Goal: Task Accomplishment & Management: Manage account settings

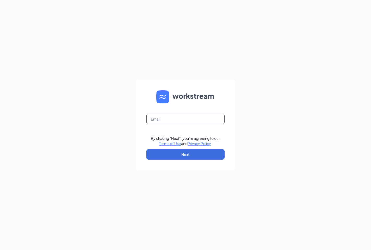
click at [183, 120] on input "text" at bounding box center [185, 119] width 78 height 10
type input "jessiew@aspenhealth.com"
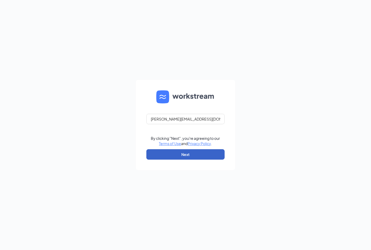
click at [181, 155] on button "Next" at bounding box center [185, 154] width 78 height 10
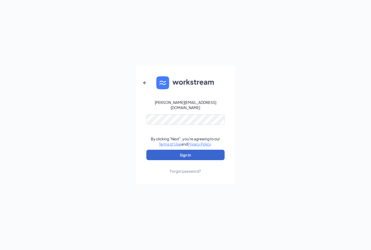
click at [183, 151] on button "Sign In" at bounding box center [185, 155] width 78 height 10
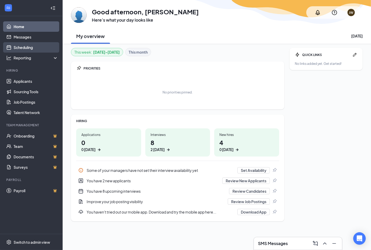
click at [35, 46] on link "Scheduling" at bounding box center [36, 47] width 45 height 10
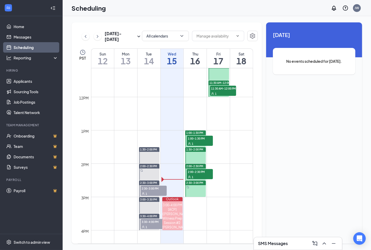
scroll to position [372, 0]
click at [196, 189] on div at bounding box center [195, 189] width 21 height 16
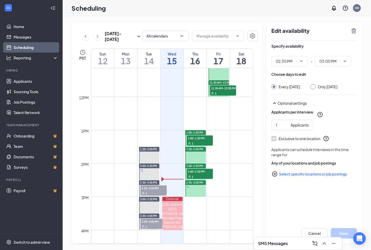
click at [314, 87] on input "Only Thursday, Oct 16" at bounding box center [312, 86] width 4 height 4
radio input "true"
radio input "false"
click at [355, 30] on icon "TrashOutline" at bounding box center [354, 31] width 6 height 6
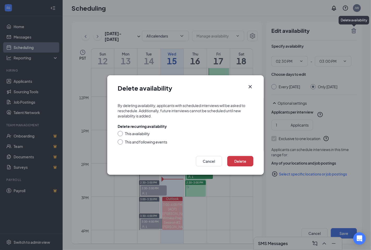
click at [134, 134] on div "This availability" at bounding box center [137, 133] width 25 height 5
click at [121, 134] on input "This availability" at bounding box center [120, 133] width 4 height 4
radio input "true"
click at [237, 160] on button "Delete" at bounding box center [240, 161] width 26 height 10
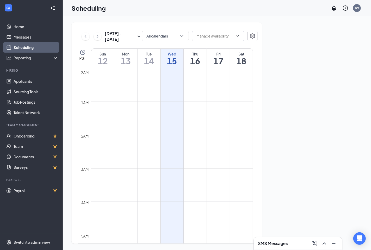
scroll to position [256, 0]
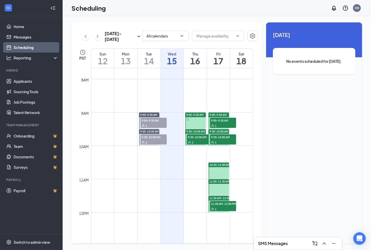
drag, startPoint x: 28, startPoint y: 222, endPoint x: 22, endPoint y: 224, distance: 6.1
click at [28, 222] on ul "Home Messages Scheduling Reporting Hiring Applicants Sourcing Tools Job Posting…" at bounding box center [31, 125] width 62 height 218
click at [29, 81] on link "Applicants" at bounding box center [36, 81] width 45 height 10
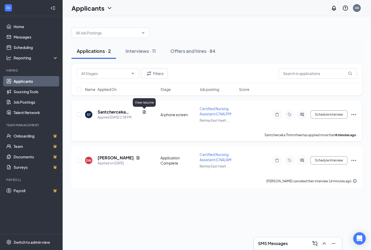
click at [145, 112] on icon "Document" at bounding box center [144, 112] width 4 height 4
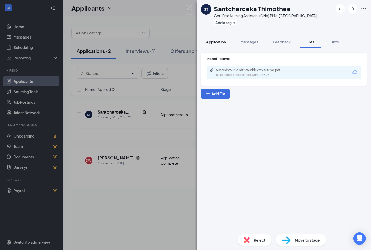
click at [212, 44] on span "Application" at bounding box center [216, 42] width 20 height 5
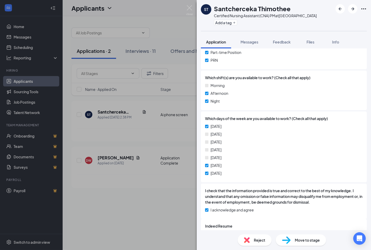
scroll to position [319, 0]
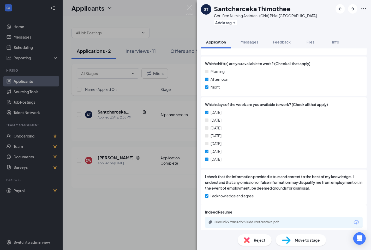
click at [364, 165] on div "This applicant also applied to 2 other job posting(s) Collapse all Application …" at bounding box center [284, 140] width 174 height 182
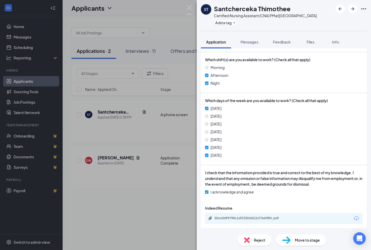
scroll to position [327, 0]
click at [366, 160] on div "This applicant also applied to 2 other job posting(s) Collapse all Application …" at bounding box center [284, 140] width 174 height 182
click at [364, 160] on div "This applicant also applied to 2 other job posting(s) Collapse all Application …" at bounding box center [284, 140] width 174 height 182
